Goal: Task Accomplishment & Management: Manage account settings

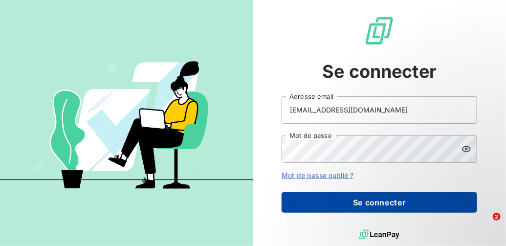
click at [311, 205] on button "Se connecter" at bounding box center [380, 202] width 196 height 21
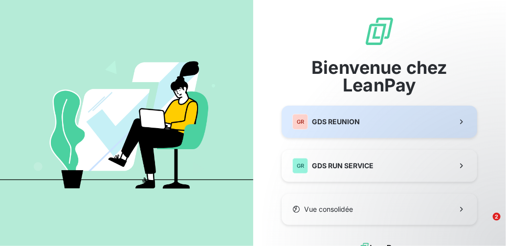
click at [343, 121] on span "GDS REUNION" at bounding box center [336, 122] width 48 height 10
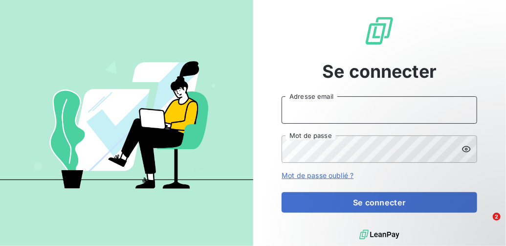
type input "[EMAIL_ADDRESS][DOMAIN_NAME]"
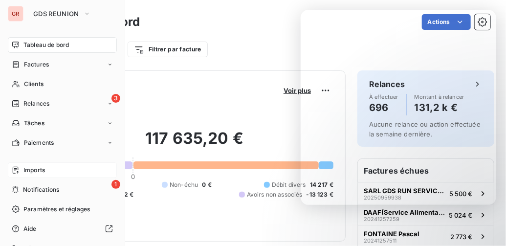
click at [33, 169] on span "Imports" at bounding box center [34, 170] width 22 height 9
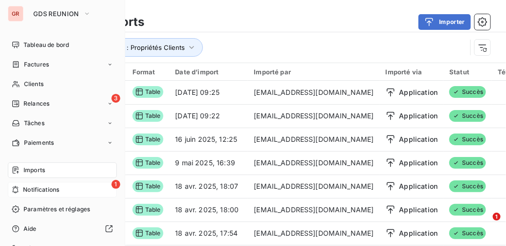
click at [112, 183] on span "1" at bounding box center [115, 184] width 9 height 9
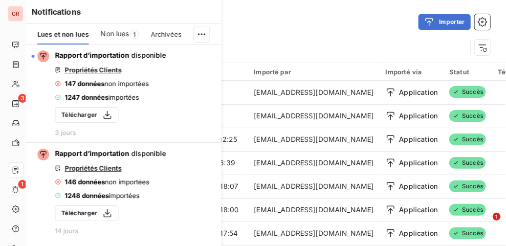
click at [18, 13] on div "Notifications Lues et non lues Non lues 1 Archivées Rapport d’importation dispo…" at bounding box center [114, 123] width 196 height 246
